Goal: Check status

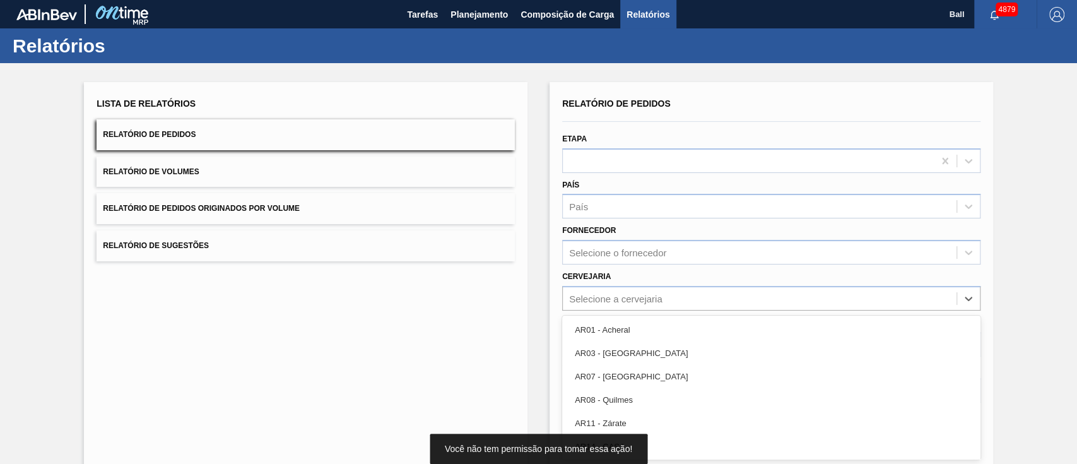
scroll to position [45, 0]
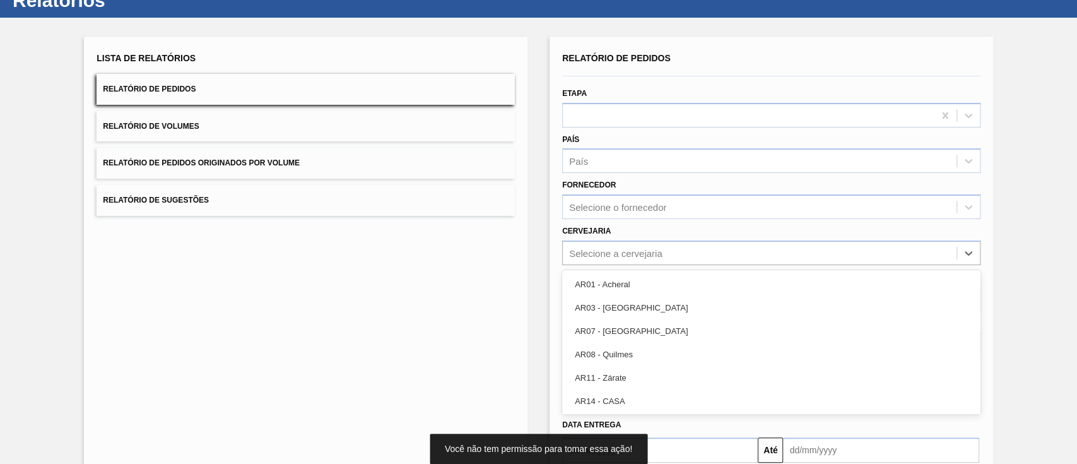
drag, startPoint x: 290, startPoint y: 387, endPoint x: 589, endPoint y: 334, distance: 303.6
click at [292, 387] on div "Lista de Relatórios Relatório de Pedidos Relatório de Volumes Relatório de Pedi…" at bounding box center [305, 280] width 443 height 486
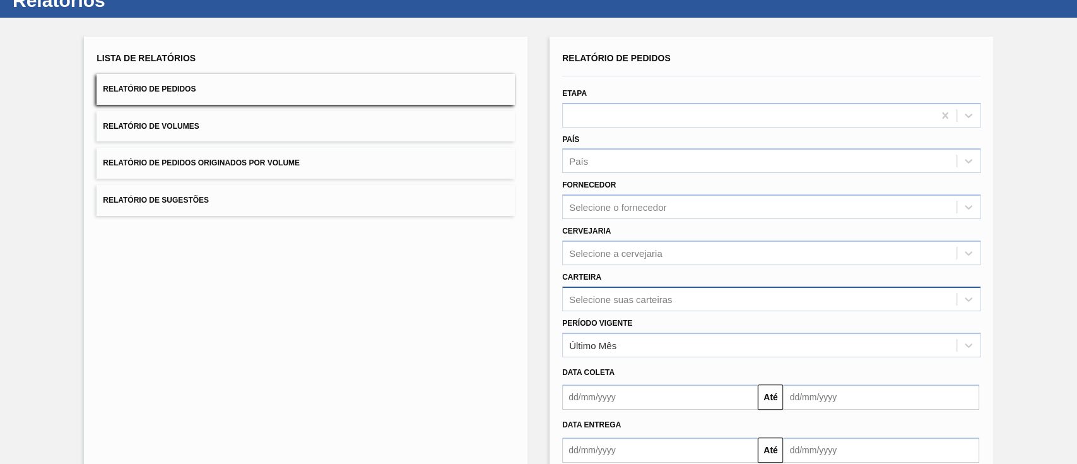
click at [727, 302] on div "Selecione suas carteiras" at bounding box center [771, 298] width 418 height 25
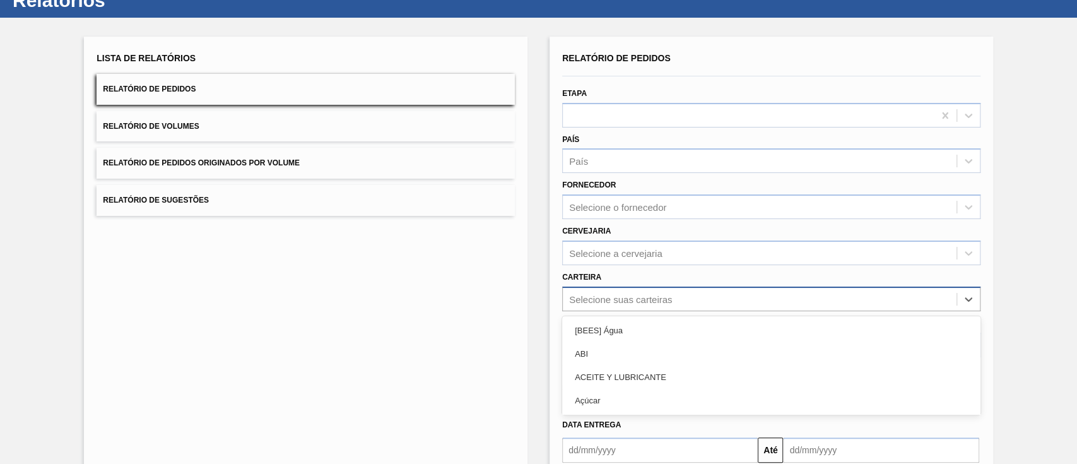
scroll to position [91, 0]
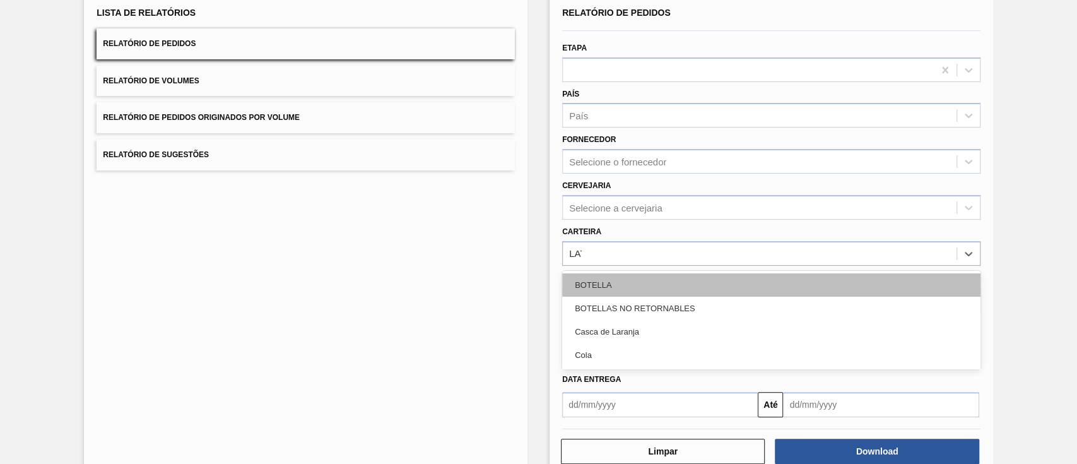
type input "LATA"
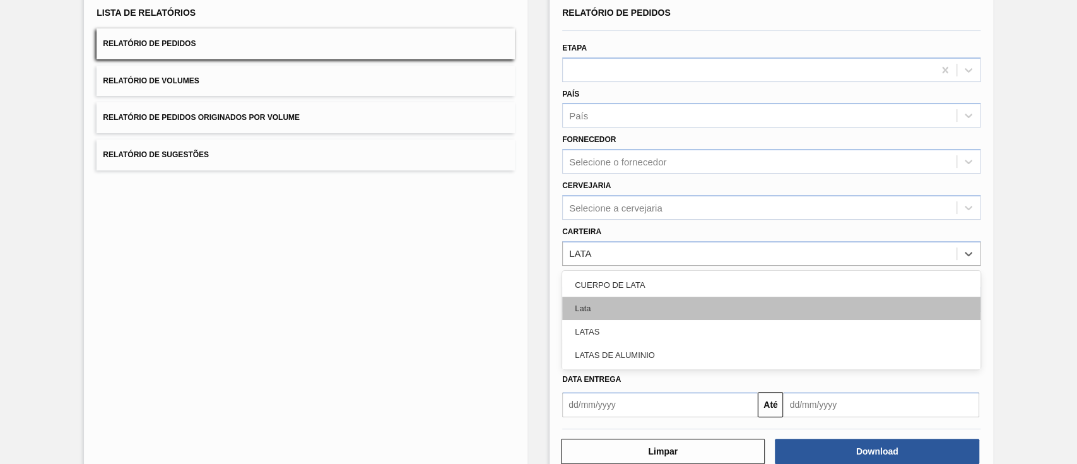
click at [595, 315] on div "Lata" at bounding box center [771, 307] width 418 height 23
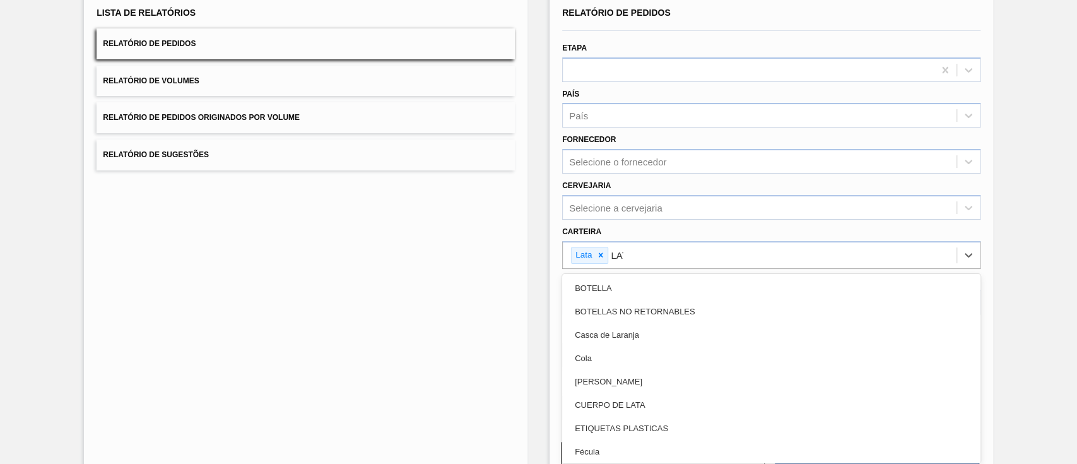
type input "LATA"
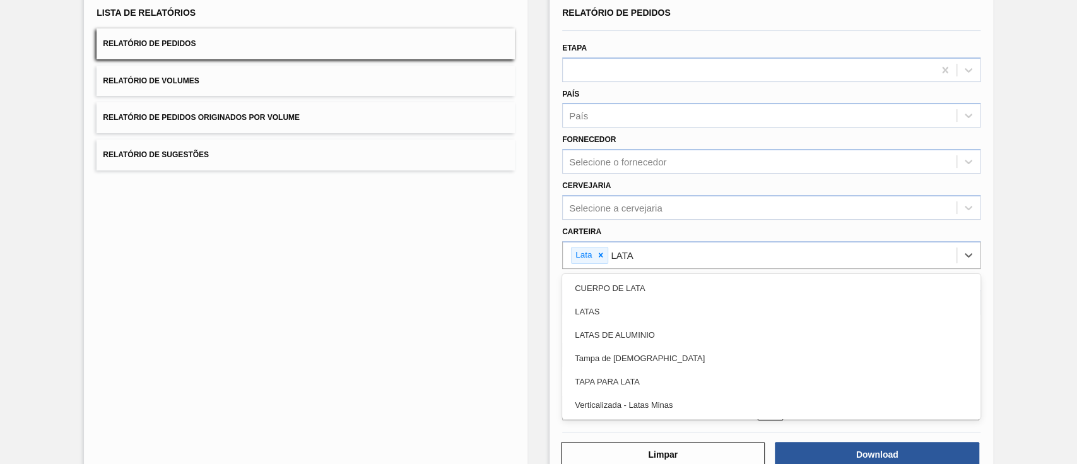
click at [595, 315] on div "LATAS" at bounding box center [771, 311] width 418 height 23
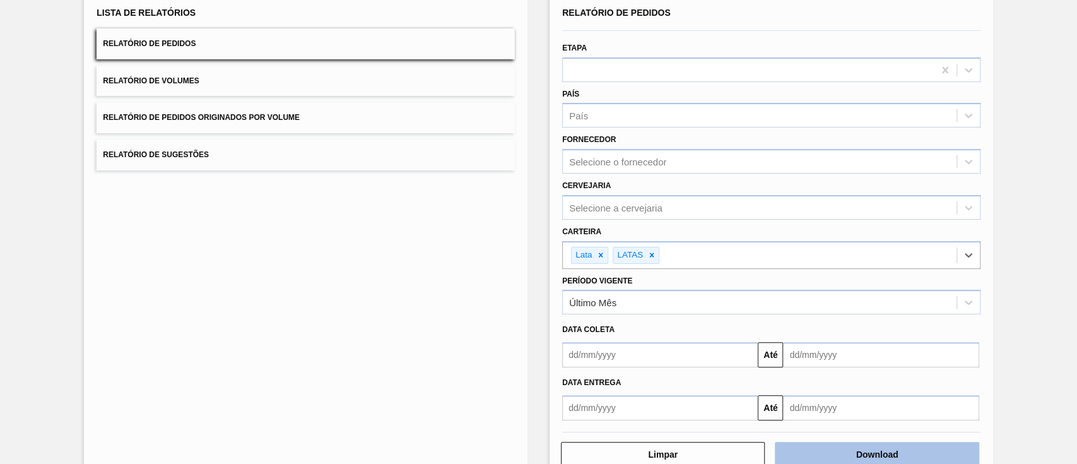
click at [827, 442] on button "Download" at bounding box center [877, 454] width 204 height 25
click at [372, 63] on div "Lista de Relatórios Relatório de Pedidos Relatório de Volumes Relatório de Pedi…" at bounding box center [306, 87] width 418 height 167
click at [371, 72] on button "Relatório de Volumes" at bounding box center [306, 81] width 418 height 31
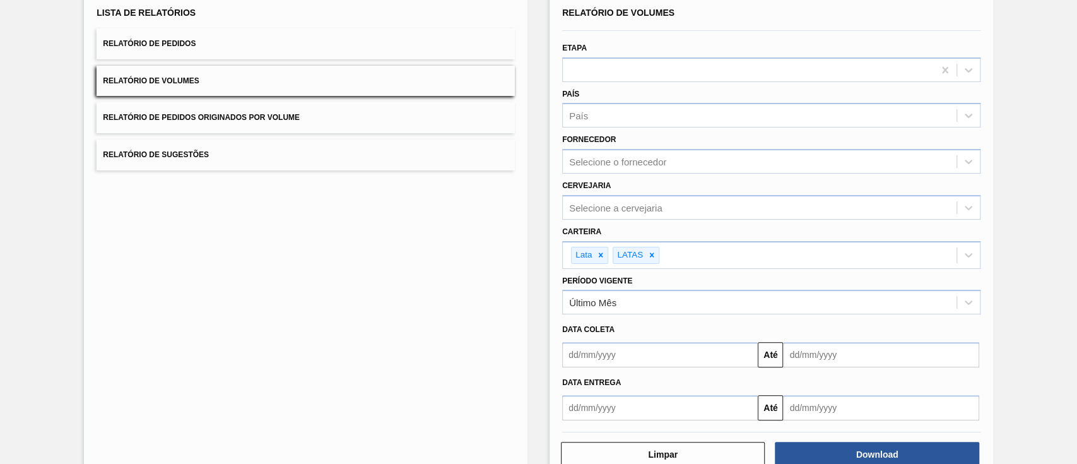
click at [850, 433] on div at bounding box center [771, 431] width 428 height 11
click at [853, 451] on button "Download" at bounding box center [877, 454] width 204 height 25
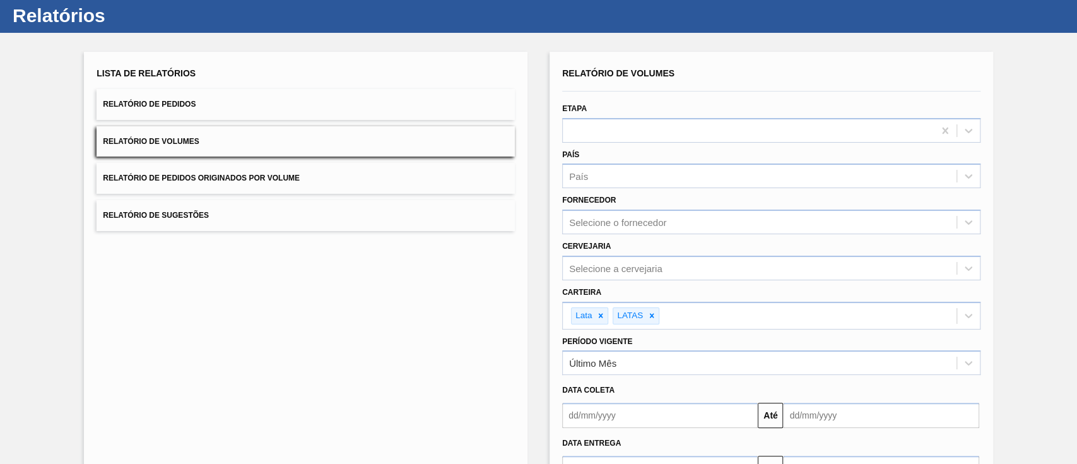
scroll to position [0, 0]
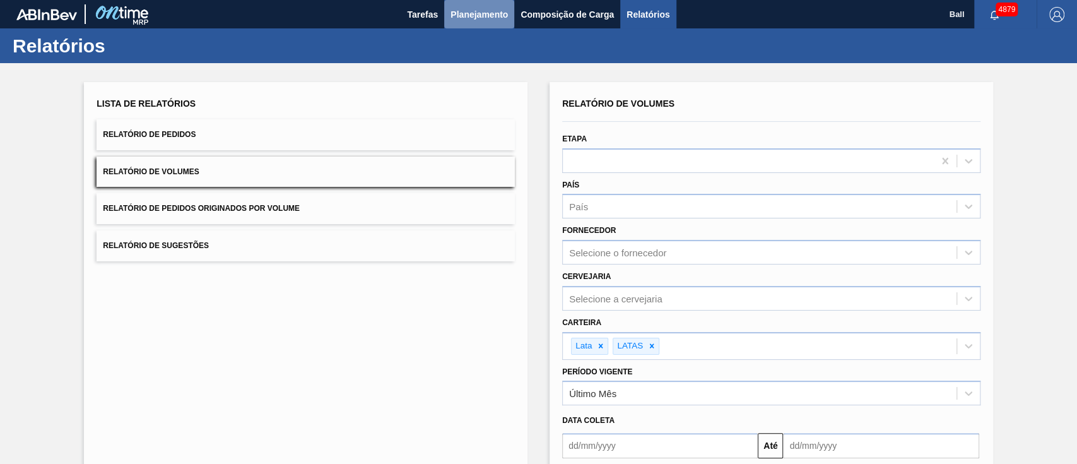
click at [476, 18] on span "Planejamento" at bounding box center [478, 14] width 57 height 15
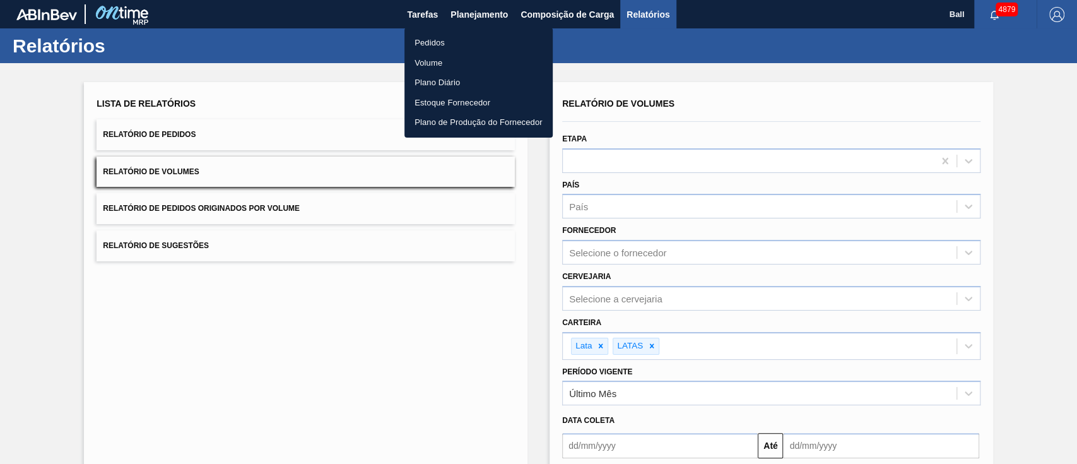
click at [438, 63] on li "Volume" at bounding box center [478, 63] width 148 height 20
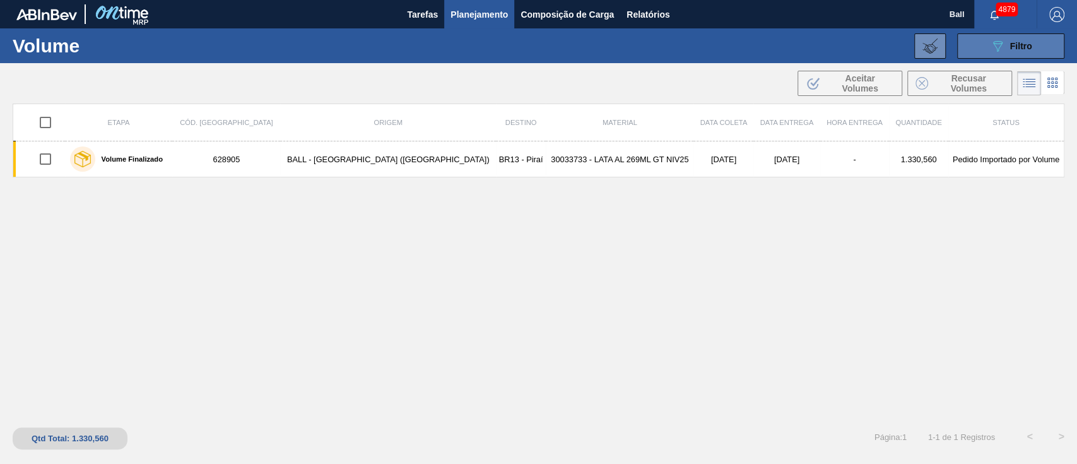
click at [1039, 43] on button "089F7B8B-B2A5-4AFE-B5C0-19BA573D28AC Filtro" at bounding box center [1010, 45] width 107 height 25
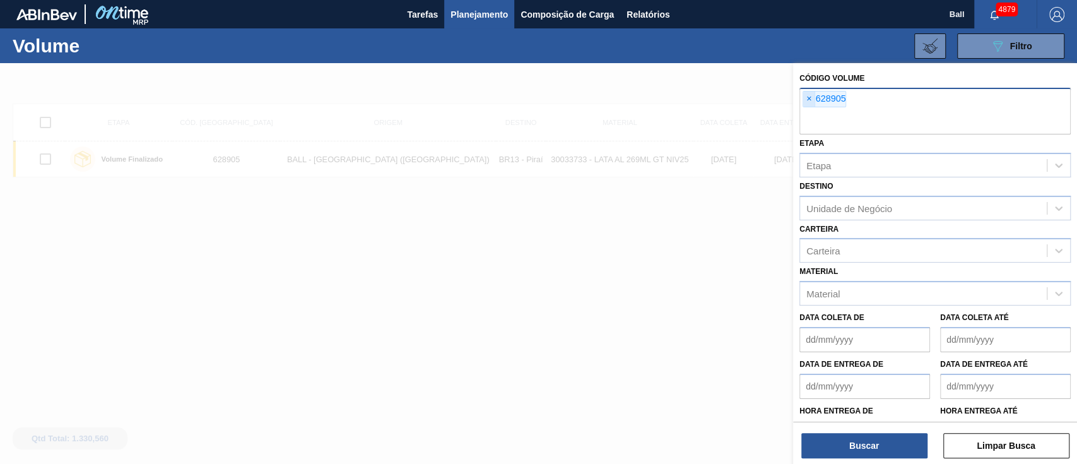
click at [809, 98] on span "×" at bounding box center [809, 98] width 12 height 15
paste input "V630684"
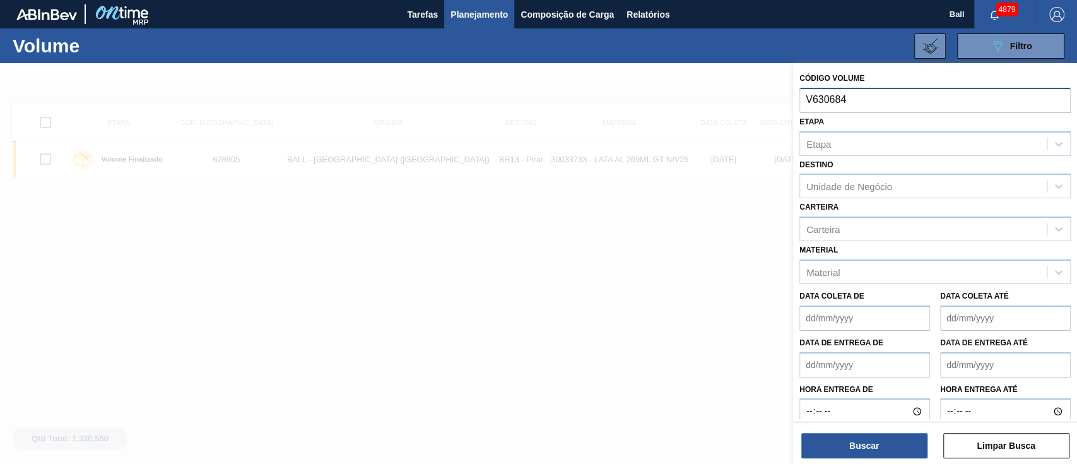
click at [810, 98] on input "V630684" at bounding box center [934, 100] width 271 height 24
type input "630684"
click at [892, 93] on input "630684" at bounding box center [934, 100] width 271 height 24
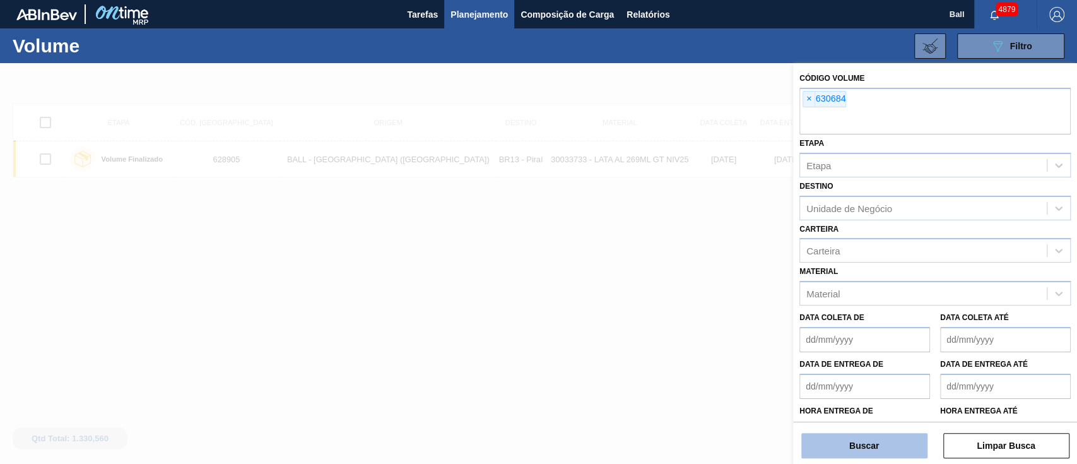
click at [890, 442] on button "Buscar" at bounding box center [864, 445] width 126 height 25
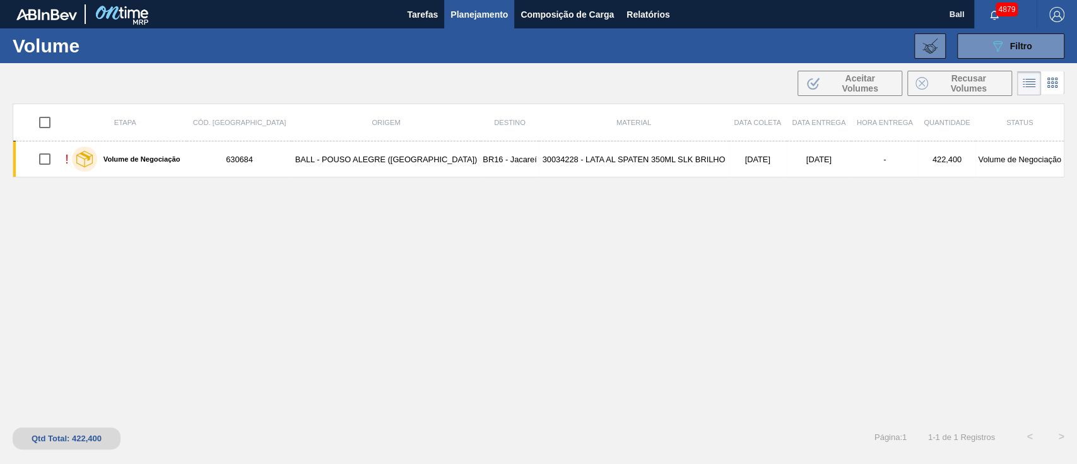
click at [424, 295] on div "Etapa Cód. Pedido Origem Destino Material Data coleta Data Entrega Hora Entrega…" at bounding box center [538, 259] width 1051 height 312
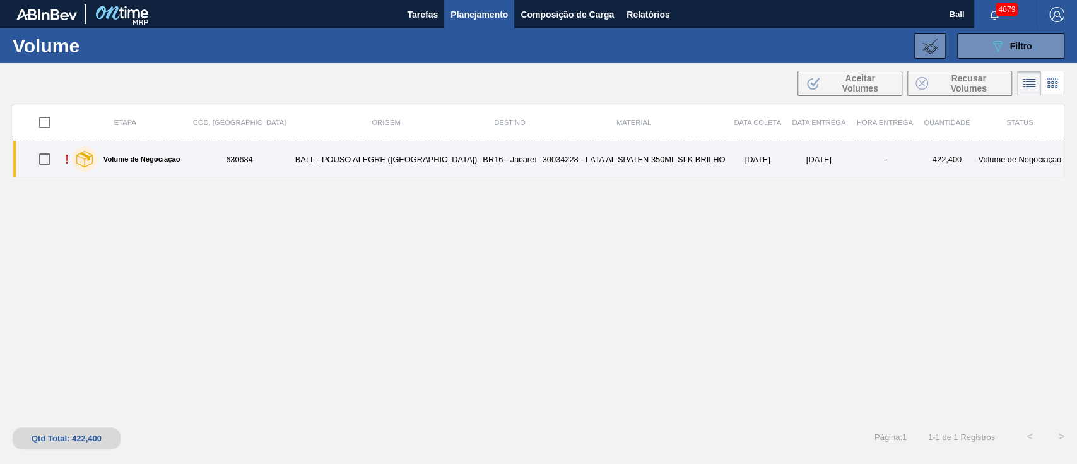
click at [481, 156] on td "BR16 - Jacareí" at bounding box center [510, 159] width 59 height 36
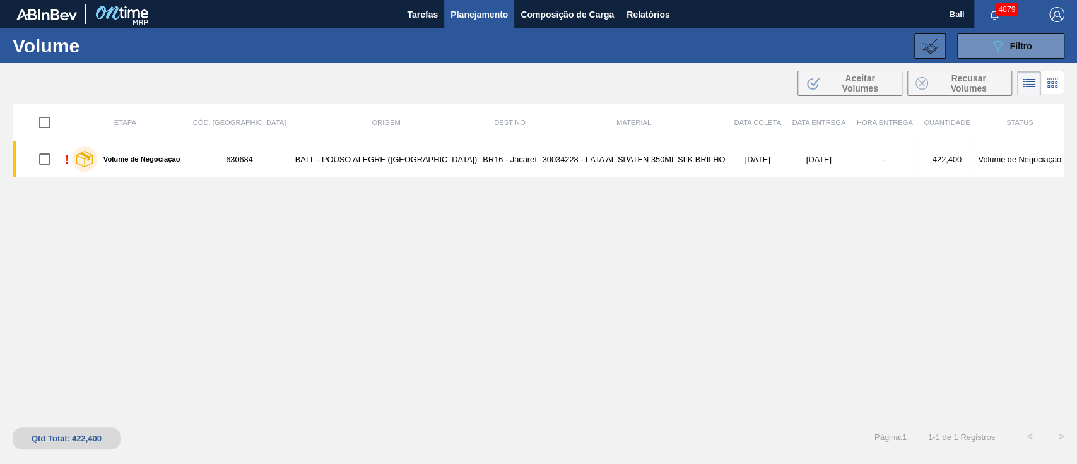
click at [931, 41] on icon at bounding box center [929, 45] width 15 height 15
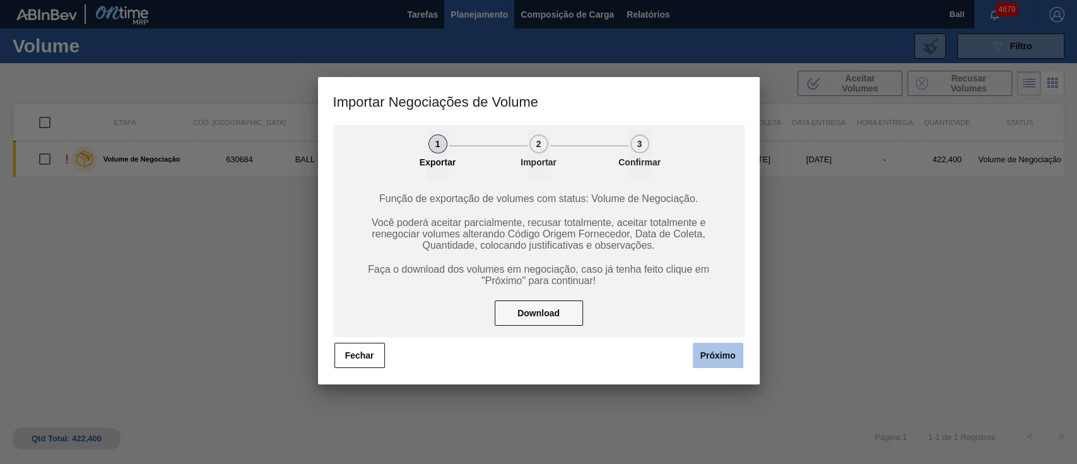
click at [711, 363] on button "Próximo" at bounding box center [718, 354] width 50 height 25
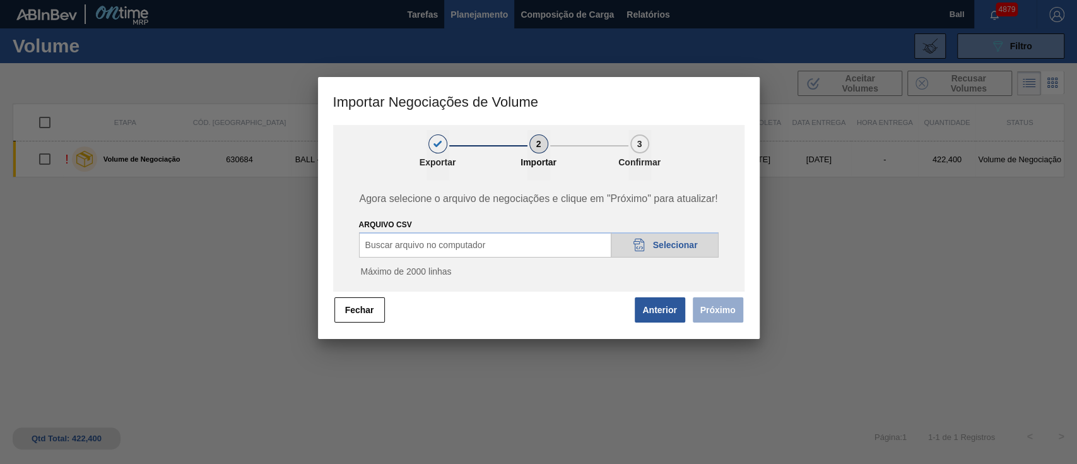
click at [653, 248] on span "Selecionar" at bounding box center [675, 245] width 45 height 10
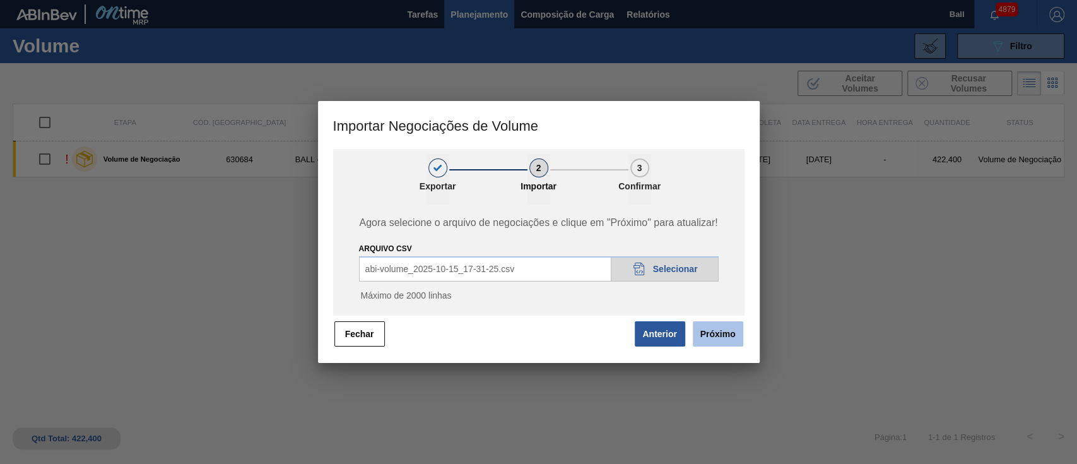
click at [723, 331] on button "Próximo" at bounding box center [718, 333] width 50 height 25
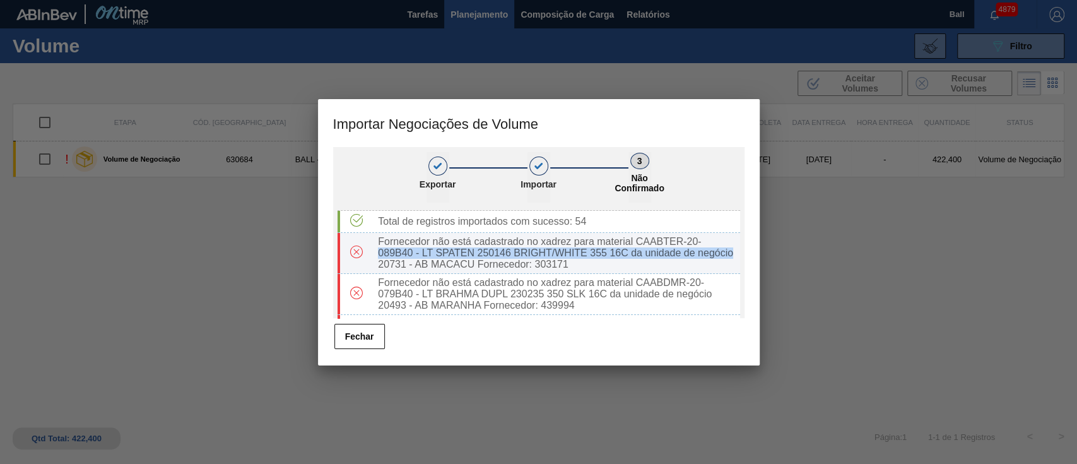
drag, startPoint x: 736, startPoint y: 247, endPoint x: 734, endPoint y: 255, distance: 8.6
click at [734, 255] on div "Fornecedor não está cadastrado no xadrez para material CAABTER-20-089B40 - LT S…" at bounding box center [556, 253] width 366 height 34
click at [687, 255] on div "Fornecedor não está cadastrado no xadrez para material CAABTER-20-089B40 - LT S…" at bounding box center [556, 253] width 366 height 34
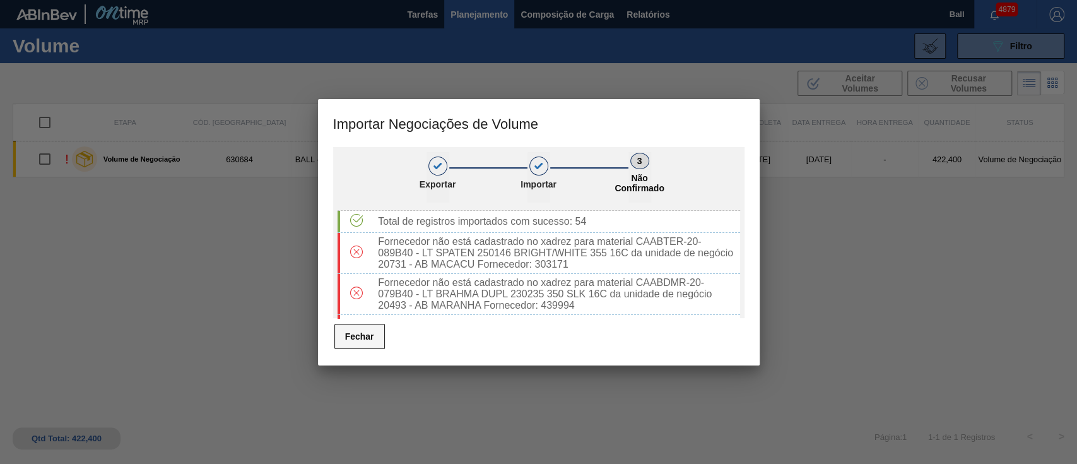
click at [373, 334] on button "Fechar" at bounding box center [359, 336] width 50 height 25
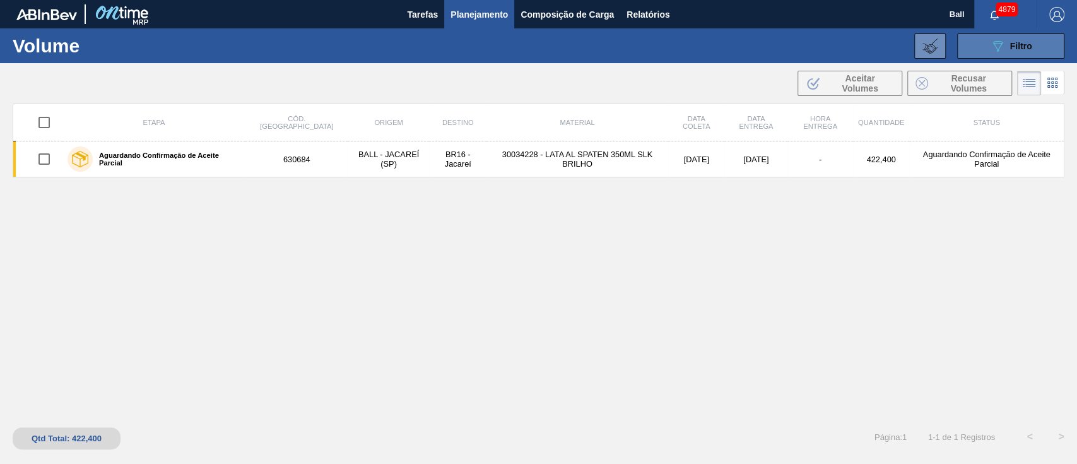
click at [1012, 54] on button "089F7B8B-B2A5-4AFE-B5C0-19BA573D28AC Filtro" at bounding box center [1010, 45] width 107 height 25
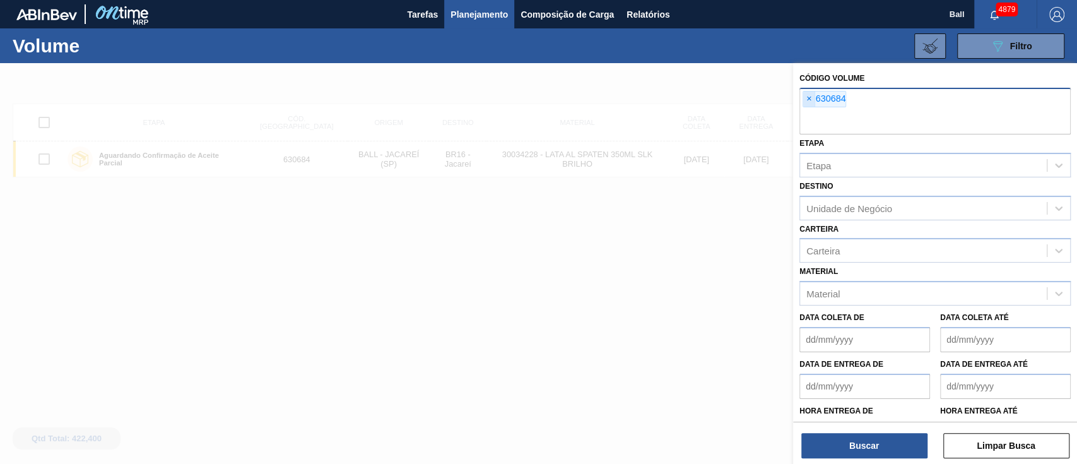
click at [810, 96] on span "×" at bounding box center [809, 98] width 12 height 15
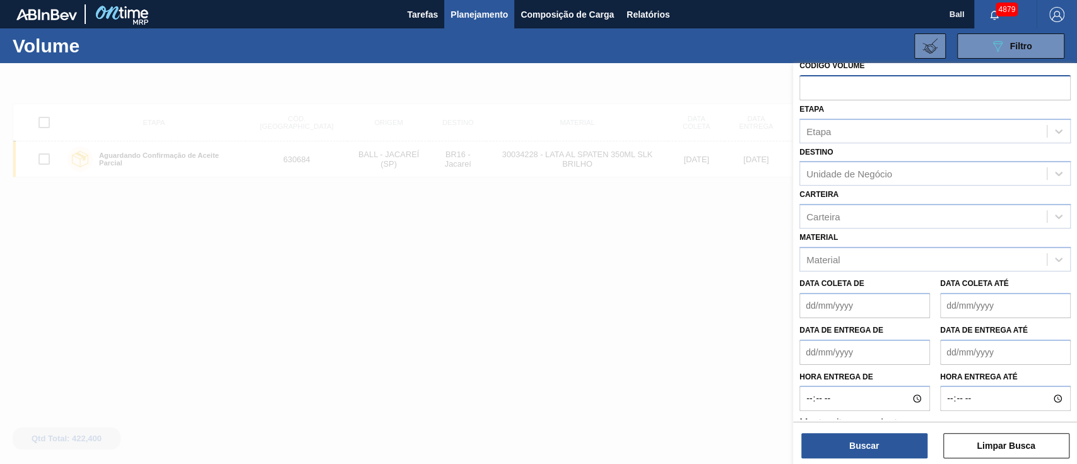
scroll to position [31, 0]
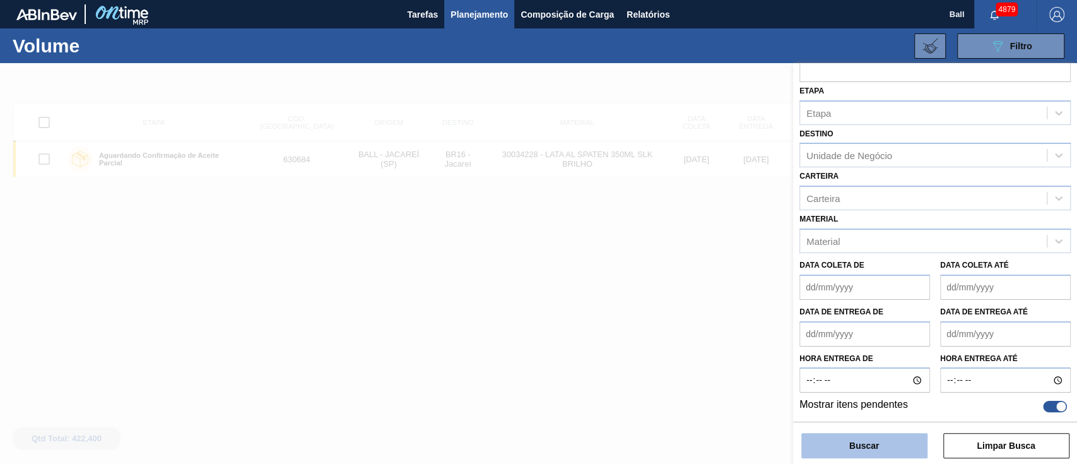
click at [886, 444] on button "Buscar" at bounding box center [864, 445] width 126 height 25
